Goal: Information Seeking & Learning: Learn about a topic

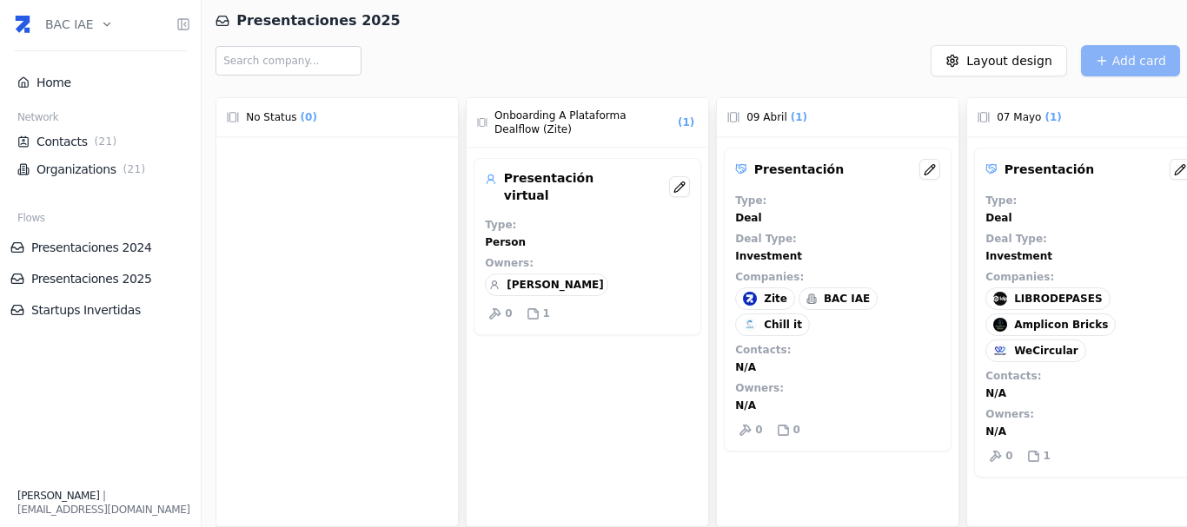
scroll to position [0, 437]
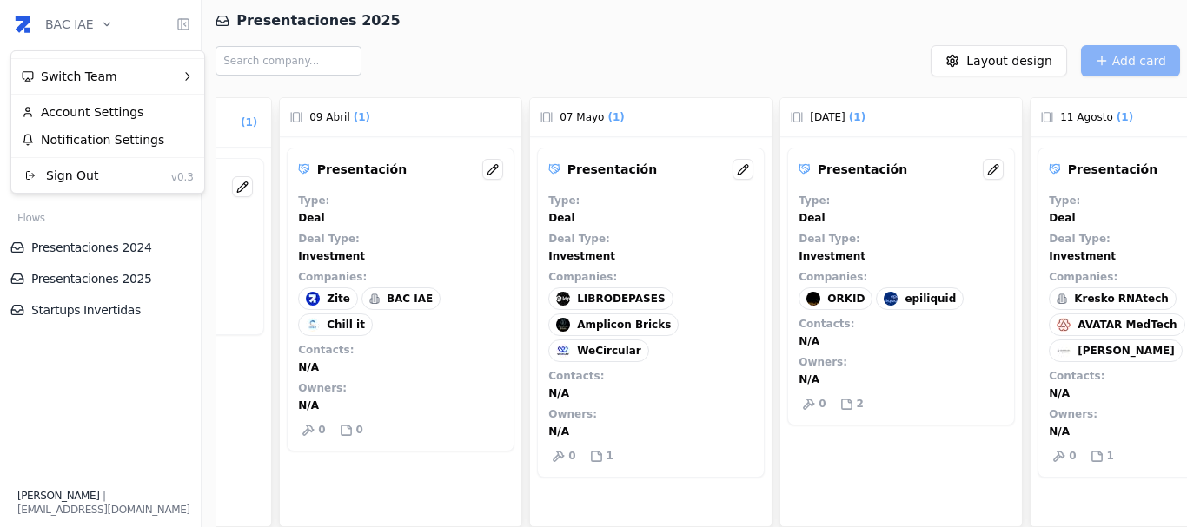
click at [88, 30] on html "BAC IAE Home Network Contacts ( 21 ) Organizations ( 21 ) Flows Presentaciones …" at bounding box center [593, 263] width 1187 height 527
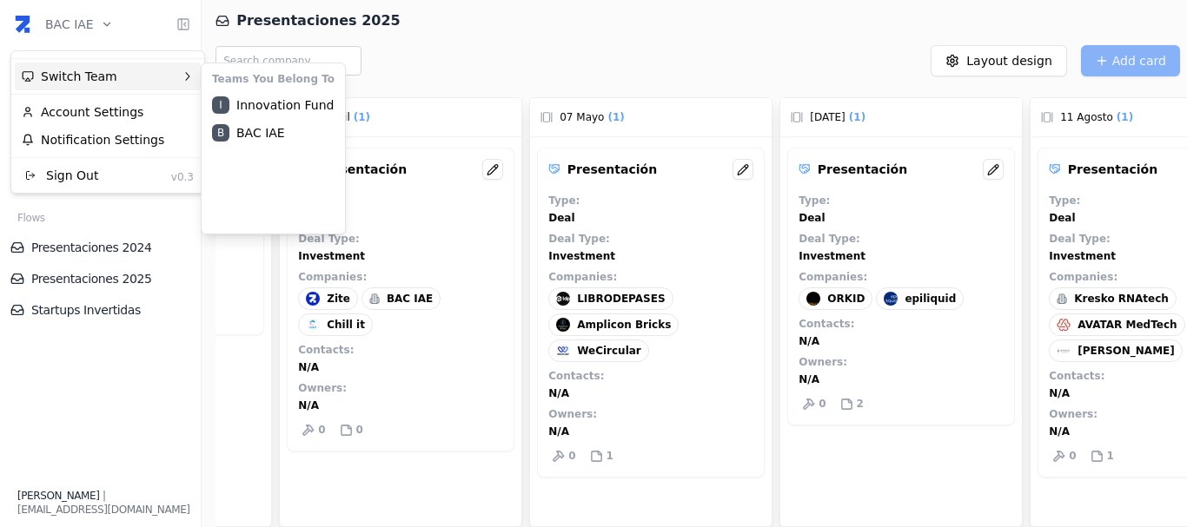
click at [89, 76] on div "Switch Team" at bounding box center [108, 77] width 186 height 28
click at [247, 104] on div "I Innovation Fund" at bounding box center [273, 105] width 136 height 28
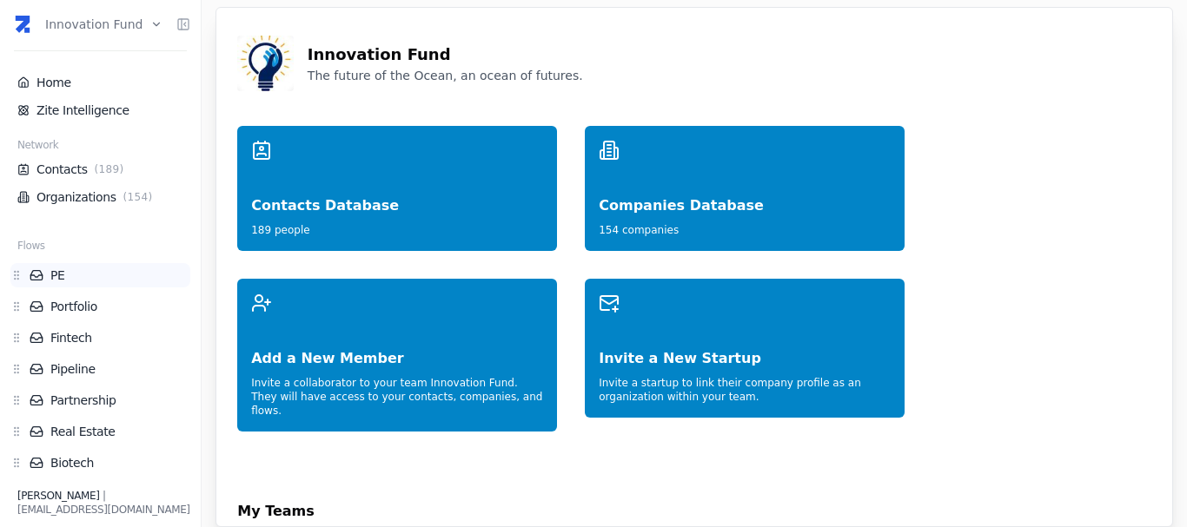
click at [63, 275] on link "PE" at bounding box center [110, 275] width 161 height 17
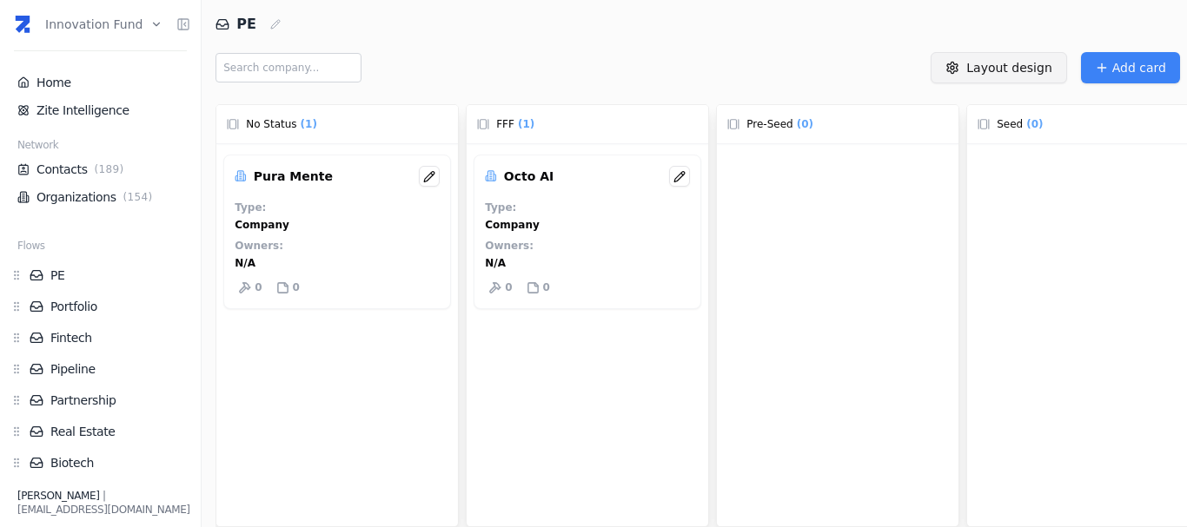
click at [1000, 78] on html "Innovation Fund Home Zite Intelligence Network Contacts ( 189 ) Organizations (…" at bounding box center [593, 263] width 1187 height 527
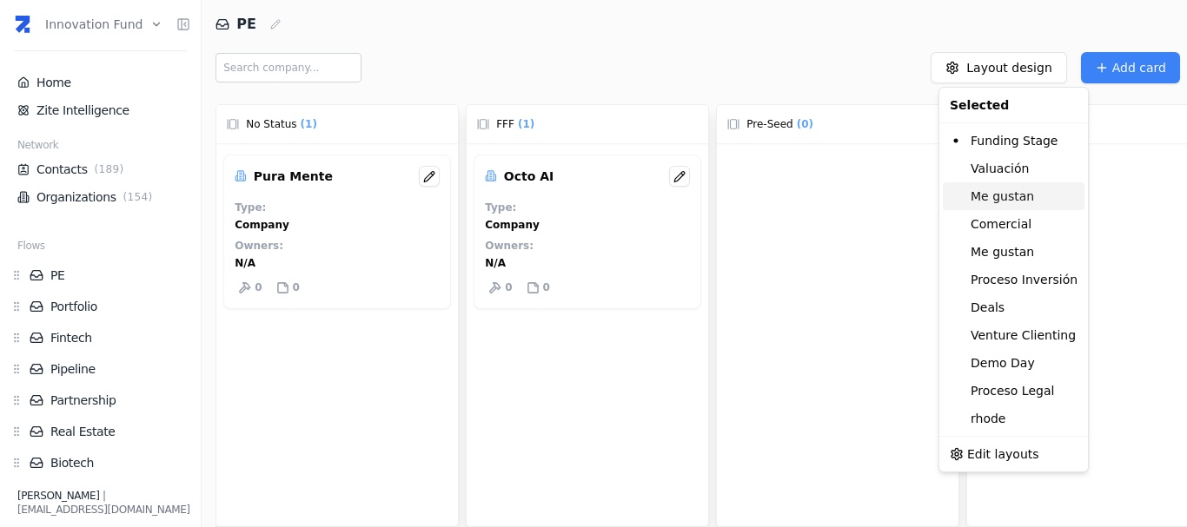
click at [1019, 196] on div "Me gustan" at bounding box center [1014, 196] width 142 height 28
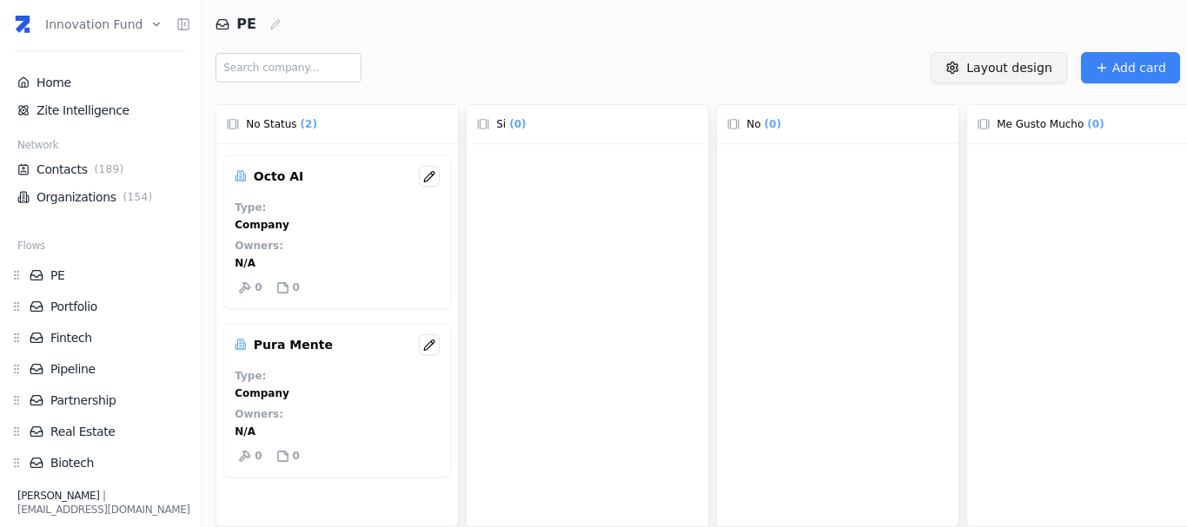
click at [994, 82] on html "Innovation Fund Home Zite Intelligence Network Contacts ( 189 ) Organizations (…" at bounding box center [593, 263] width 1187 height 527
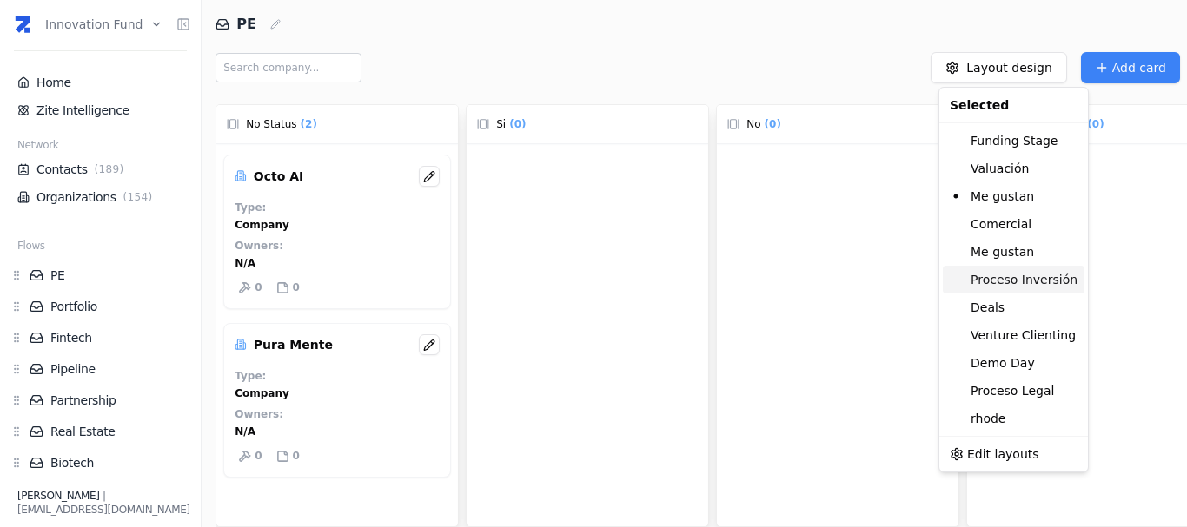
click at [1023, 282] on div "Proceso Inversión" at bounding box center [1014, 280] width 142 height 28
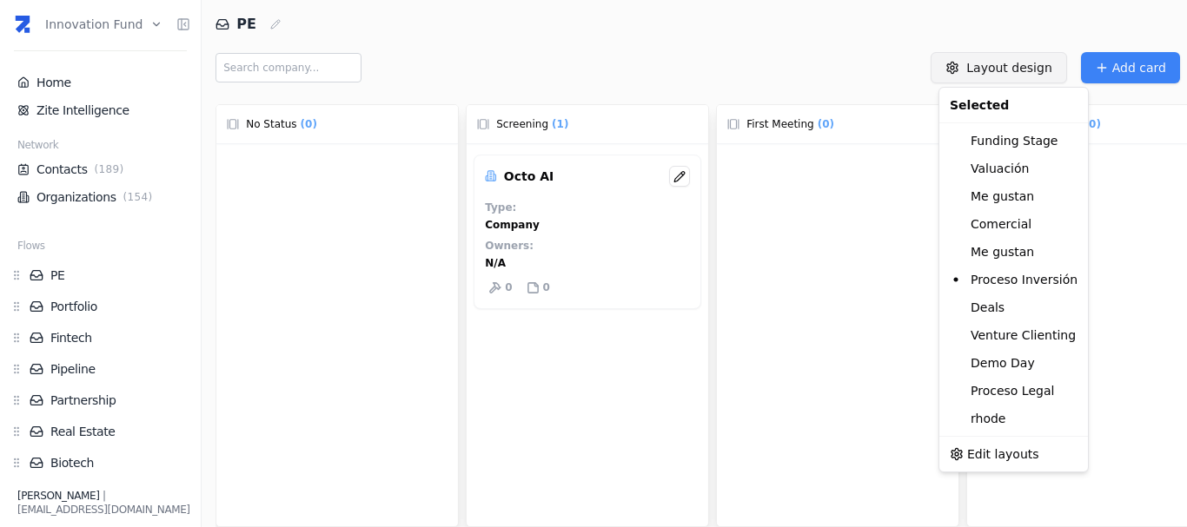
click at [1009, 71] on html "Innovation Fund Home Zite Intelligence Network Contacts ( 189 ) Organizations (…" at bounding box center [593, 263] width 1187 height 527
click at [774, 70] on html "Innovation Fund Home Zite Intelligence Network Contacts ( 189 ) Organizations (…" at bounding box center [593, 263] width 1187 height 527
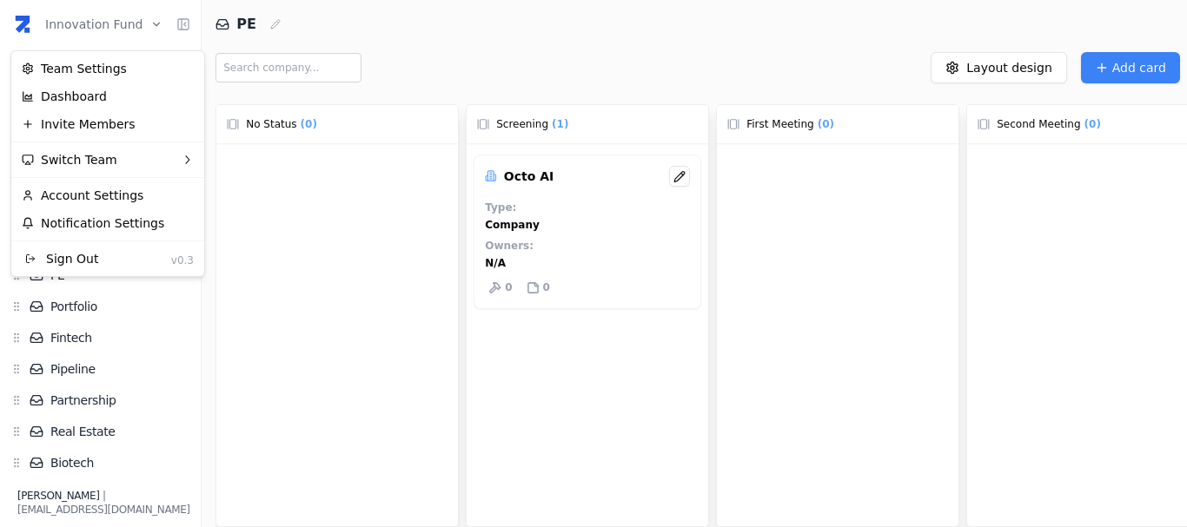
click at [96, 13] on html "Innovation Fund Home Zite Intelligence Network Contacts ( 189 ) Organizations (…" at bounding box center [593, 263] width 1187 height 527
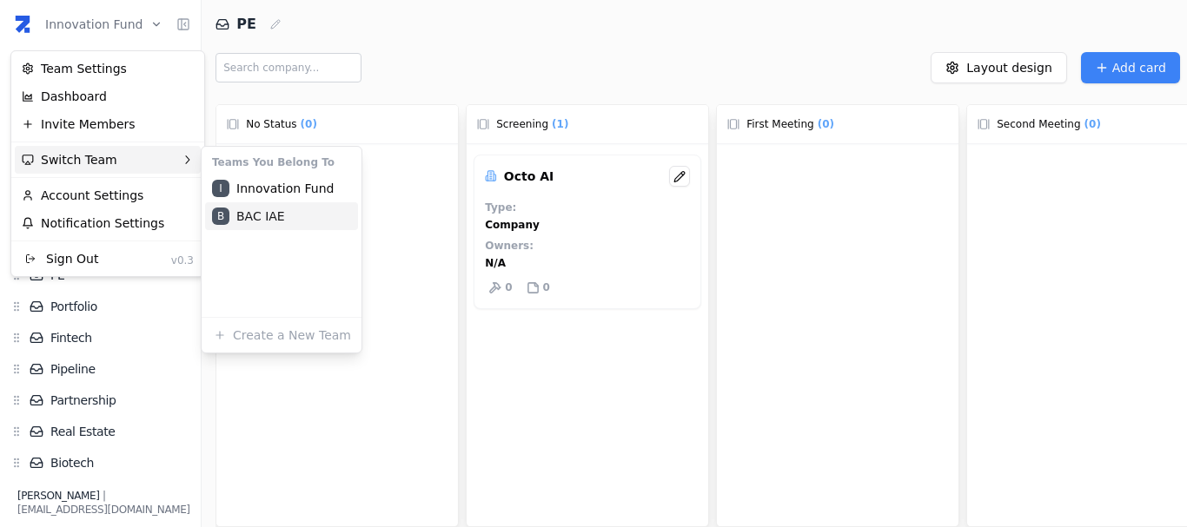
click at [274, 215] on div "B BAC IAE" at bounding box center [281, 216] width 153 height 28
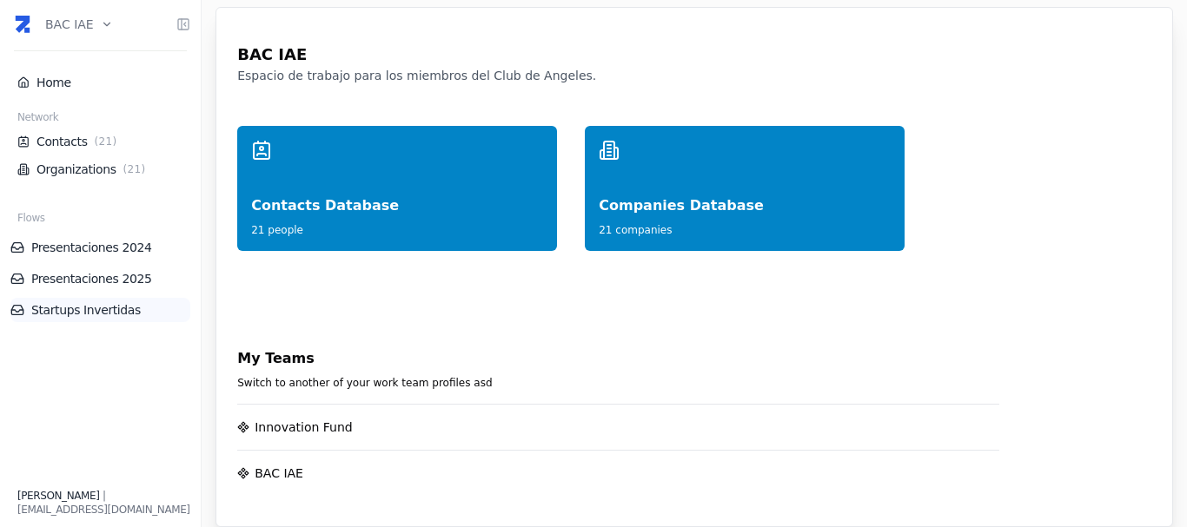
click at [85, 314] on link "Startups Invertidas" at bounding box center [100, 309] width 180 height 17
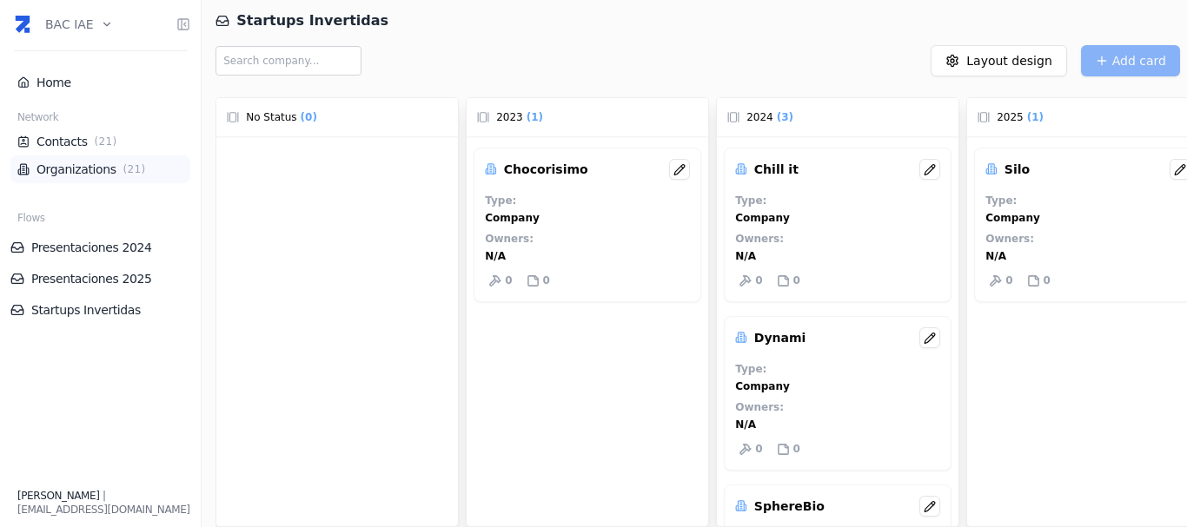
click at [63, 167] on link "Organizations ( 21 )" at bounding box center [100, 169] width 166 height 17
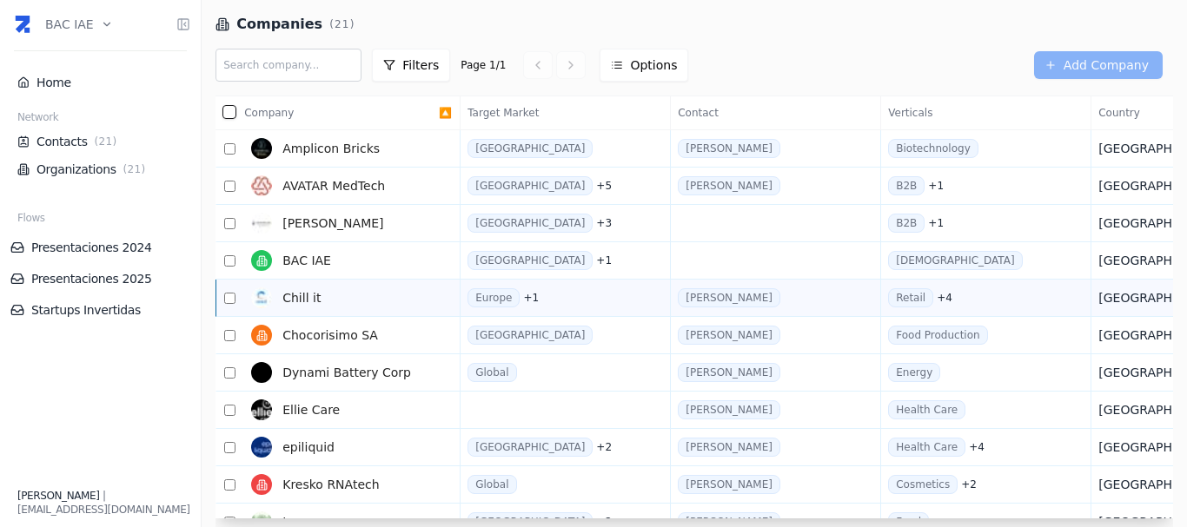
click at [302, 300] on span "Chill it" at bounding box center [301, 297] width 38 height 17
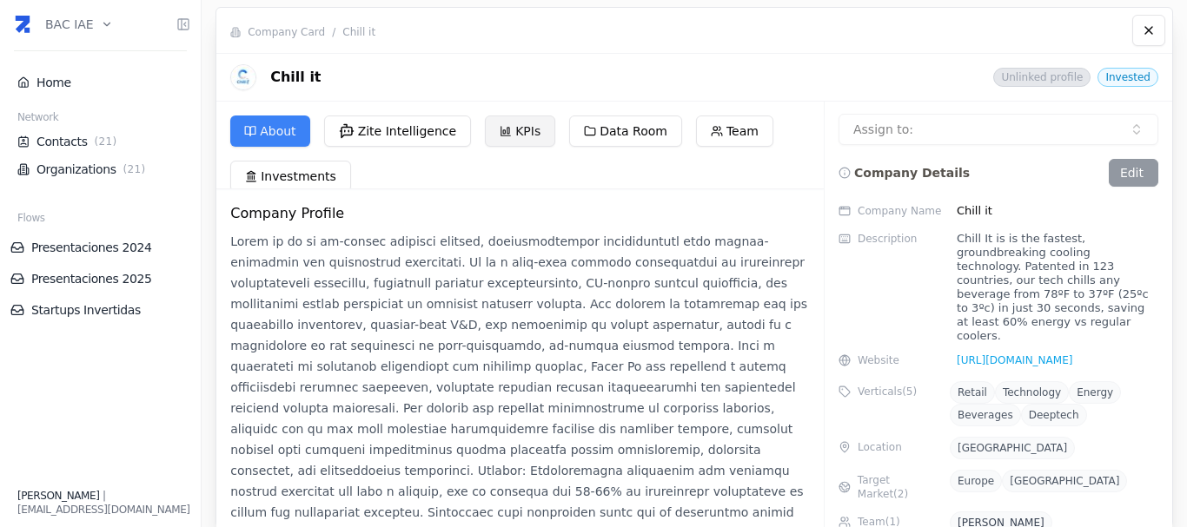
click at [523, 125] on button "KPIs" at bounding box center [520, 131] width 70 height 31
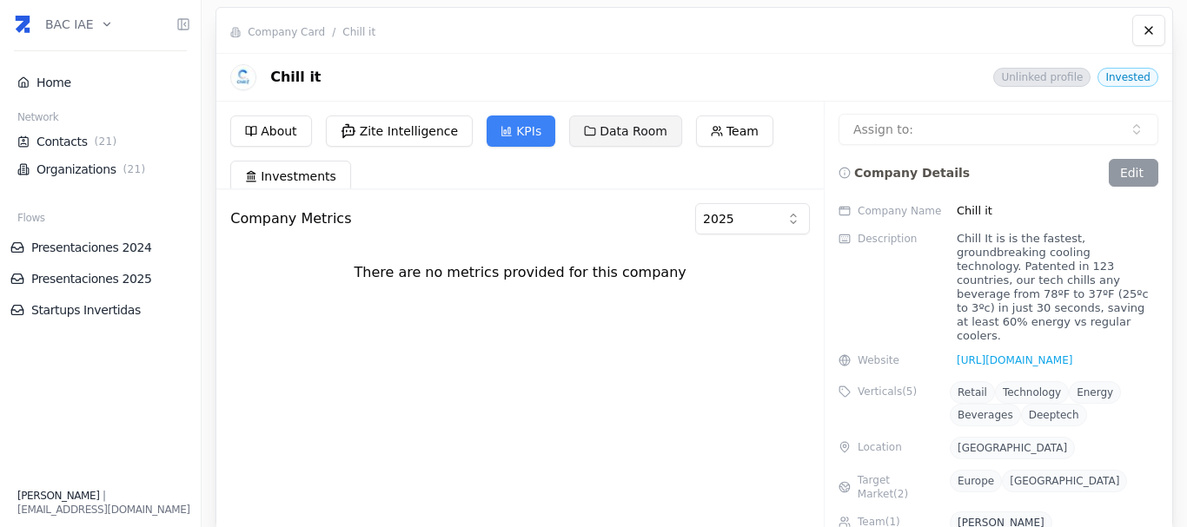
click at [624, 129] on button "Data Room" at bounding box center [625, 131] width 113 height 31
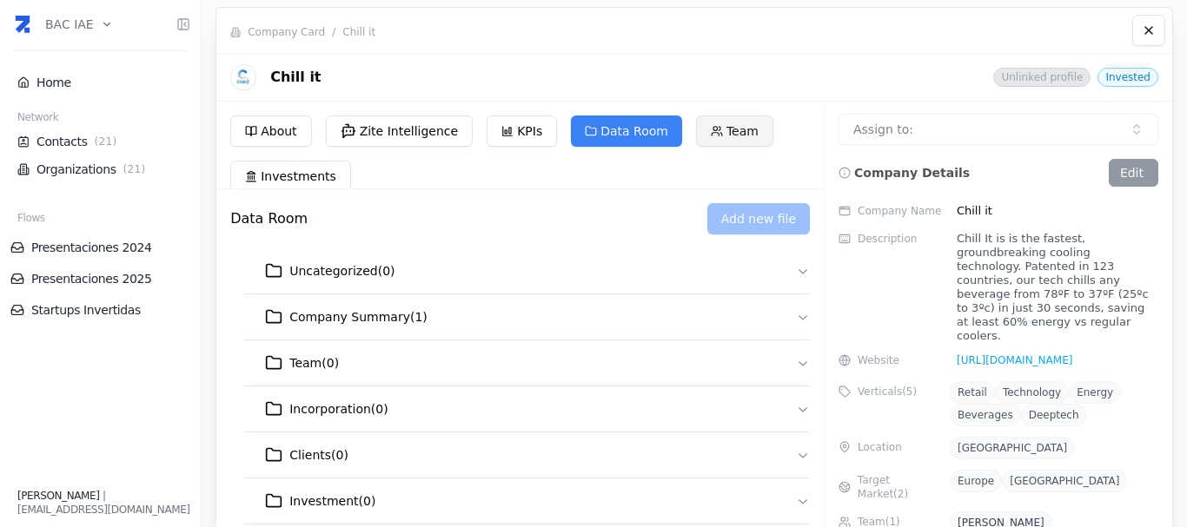
click at [696, 124] on button "Team" at bounding box center [734, 131] width 77 height 31
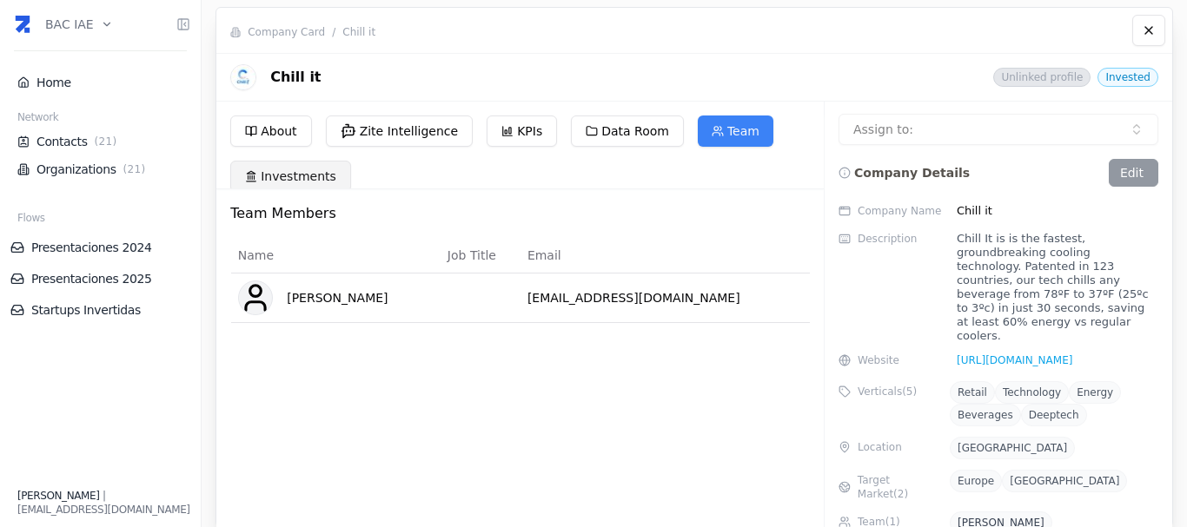
click at [284, 180] on button "Investments" at bounding box center [290, 176] width 121 height 31
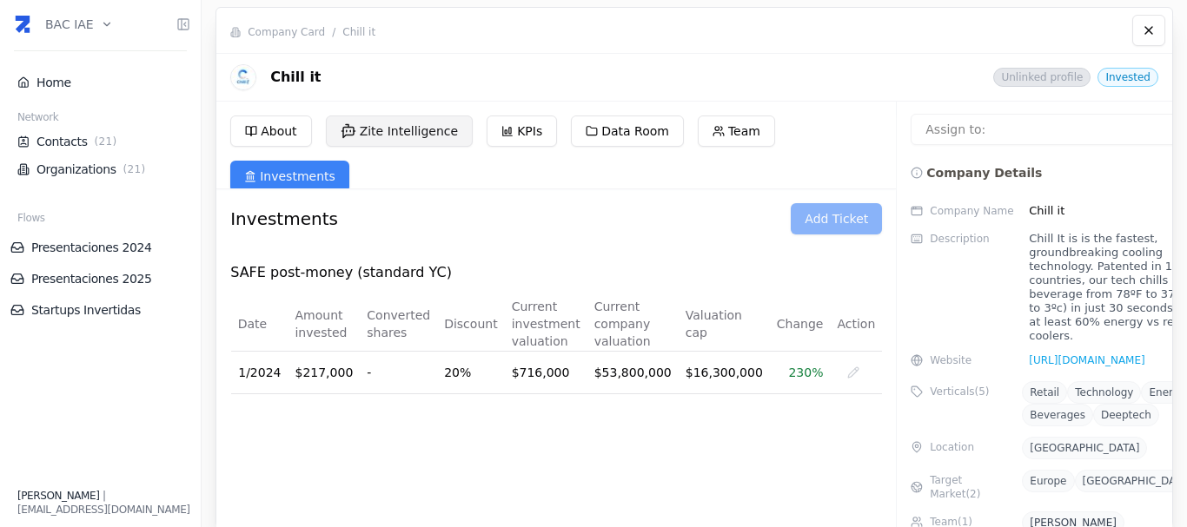
click at [414, 137] on button "Zite Intelligence" at bounding box center [400, 131] width 148 height 31
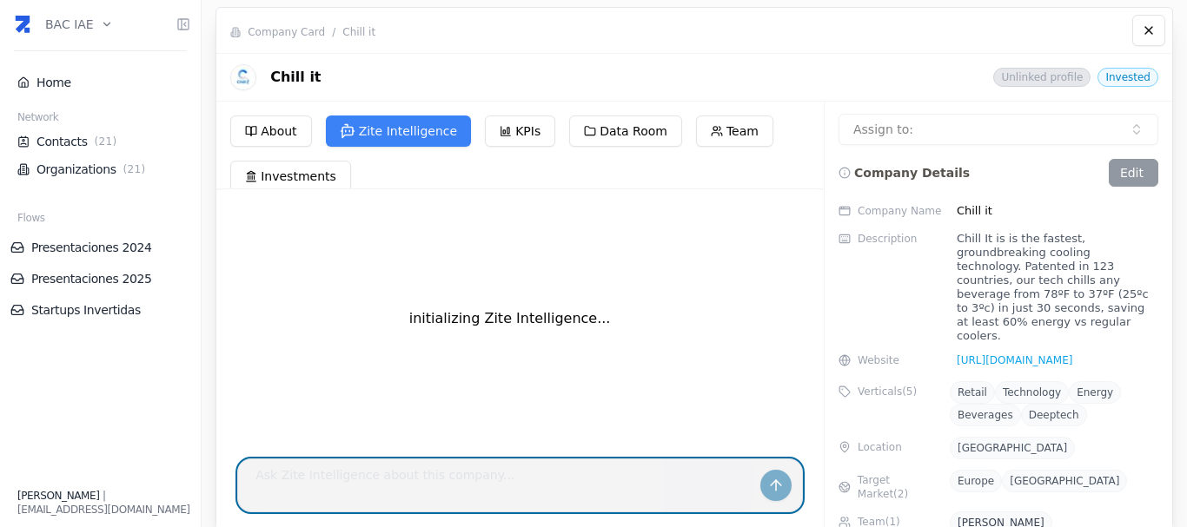
scroll to position [678, 0]
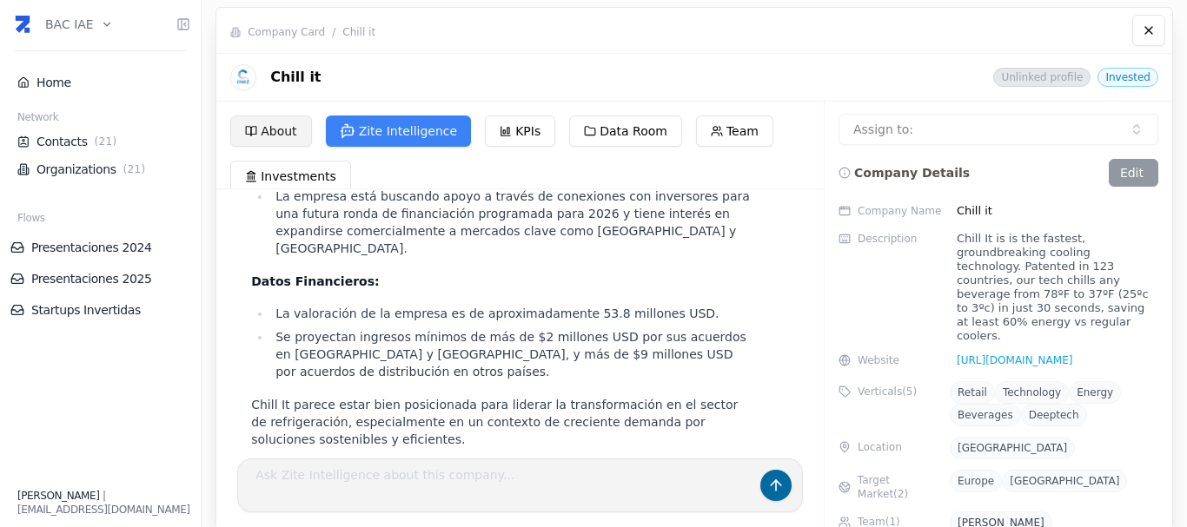
click at [298, 133] on button "About" at bounding box center [270, 131] width 81 height 31
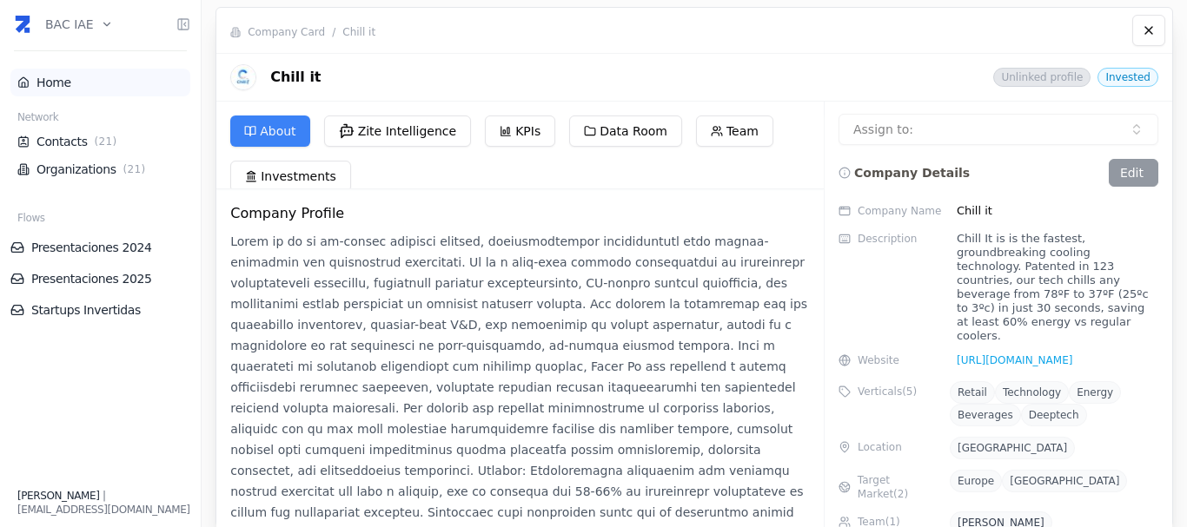
click at [45, 72] on li "Home" at bounding box center [100, 83] width 180 height 28
